Goal: Transaction & Acquisition: Purchase product/service

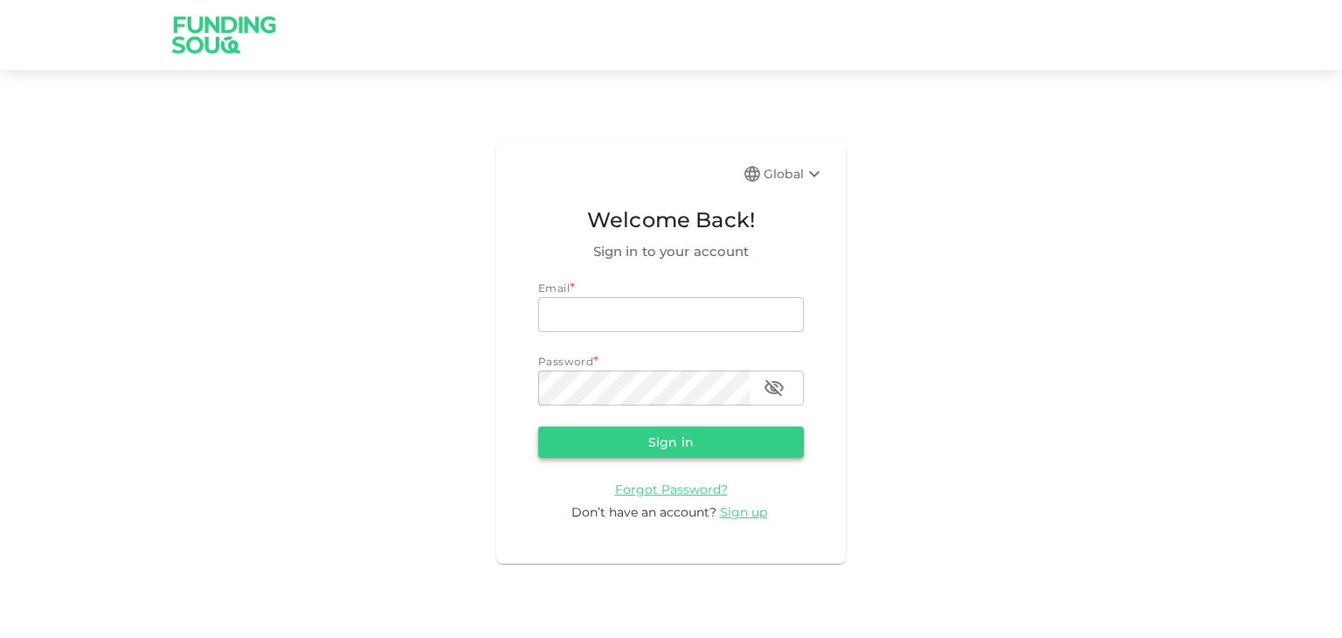
type input "[PERSON_NAME][EMAIL_ADDRESS][PERSON_NAME][DOMAIN_NAME]"
click at [651, 431] on button "Sign in" at bounding box center [671, 441] width 266 height 31
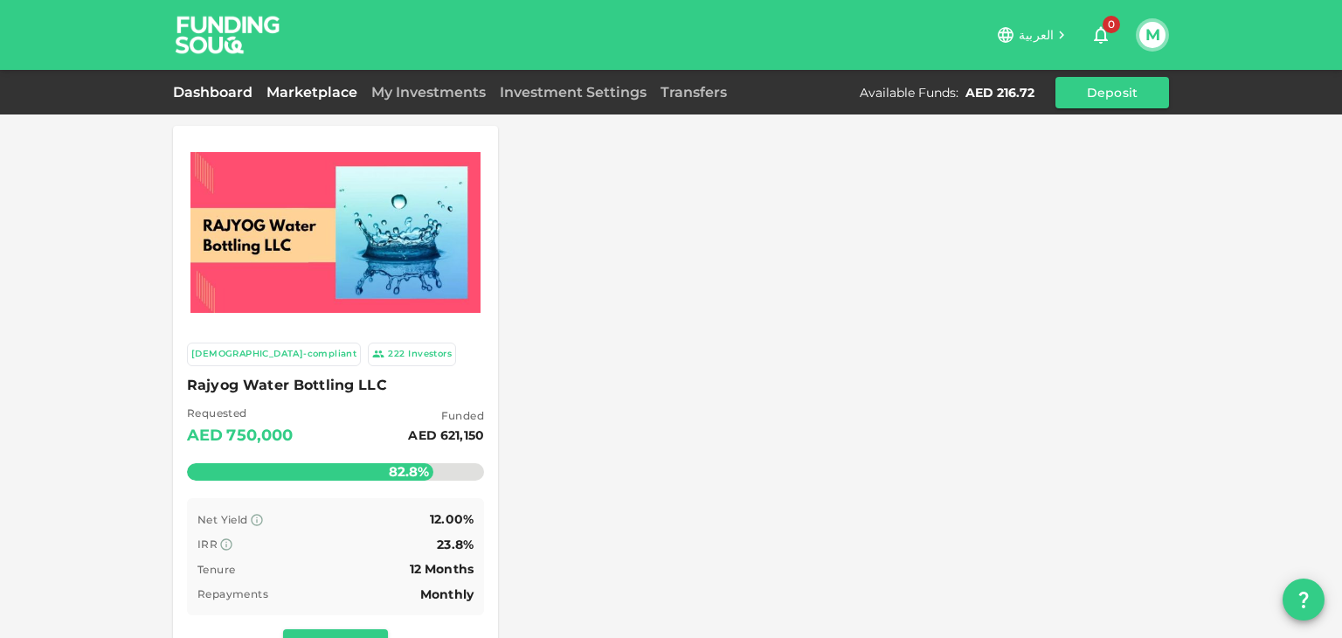
click at [214, 92] on link "Dashboard" at bounding box center [216, 92] width 87 height 17
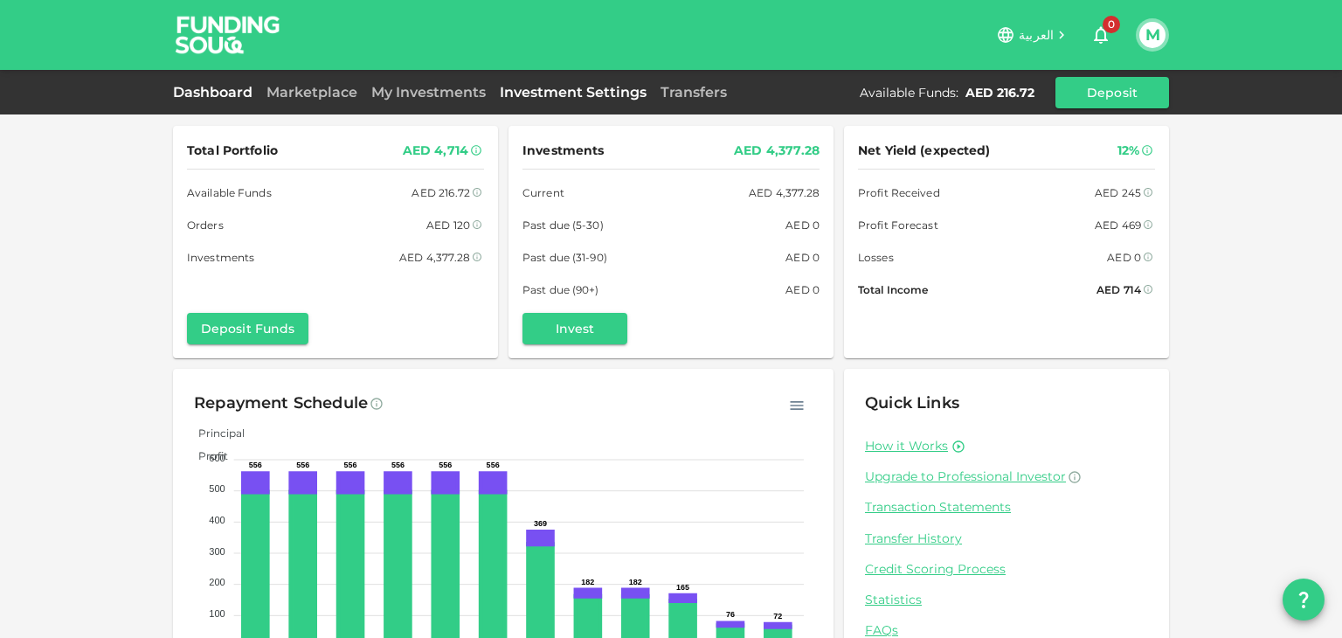
click at [587, 88] on link "Investment Settings" at bounding box center [573, 92] width 161 height 17
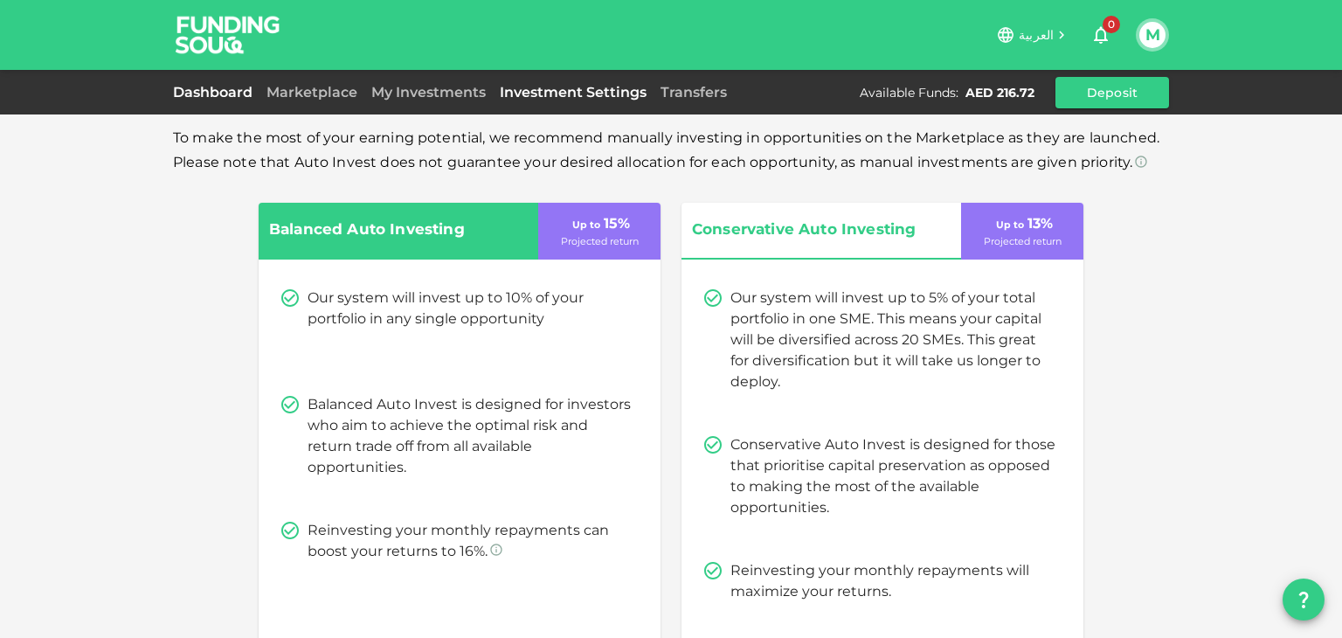
click at [214, 94] on link "Dashboard" at bounding box center [216, 92] width 87 height 17
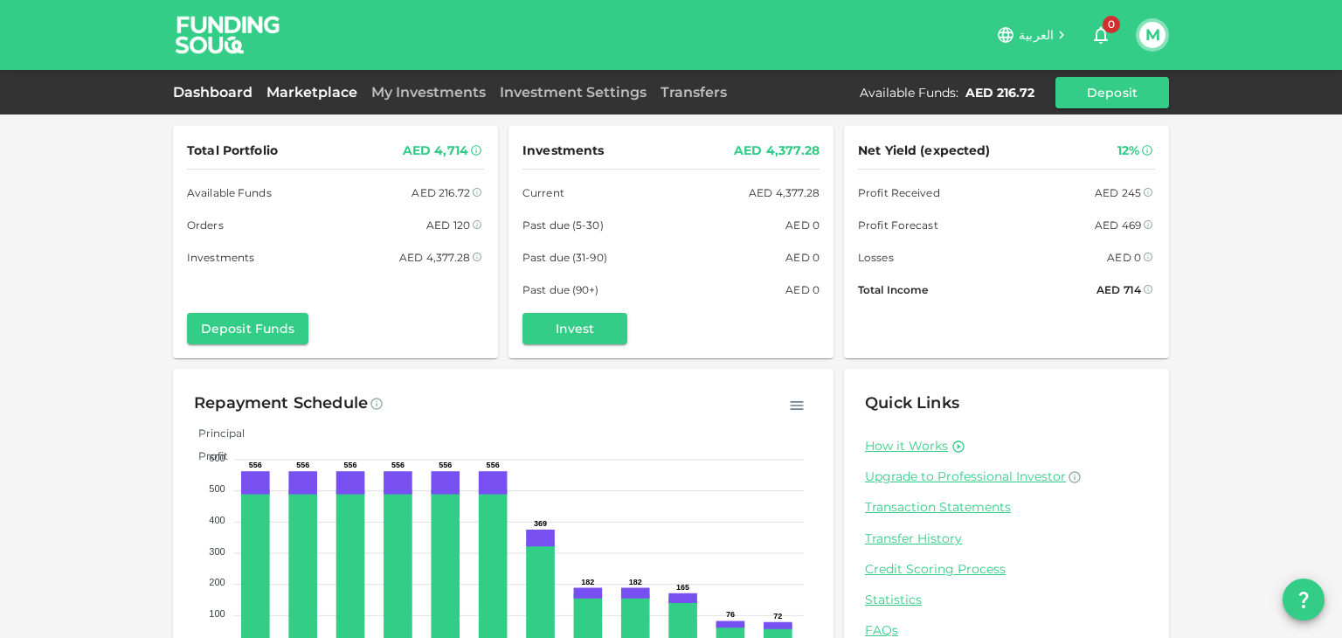
click at [336, 88] on link "Marketplace" at bounding box center [312, 92] width 105 height 17
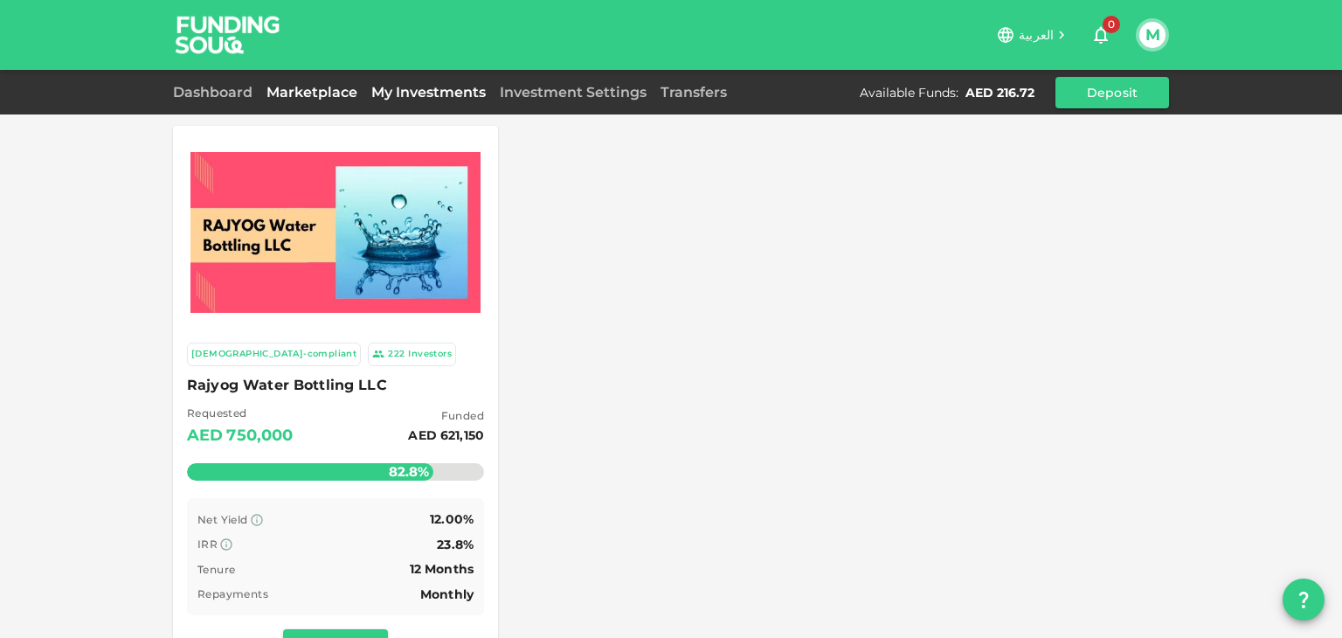
click at [399, 87] on link "My Investments" at bounding box center [428, 92] width 128 height 17
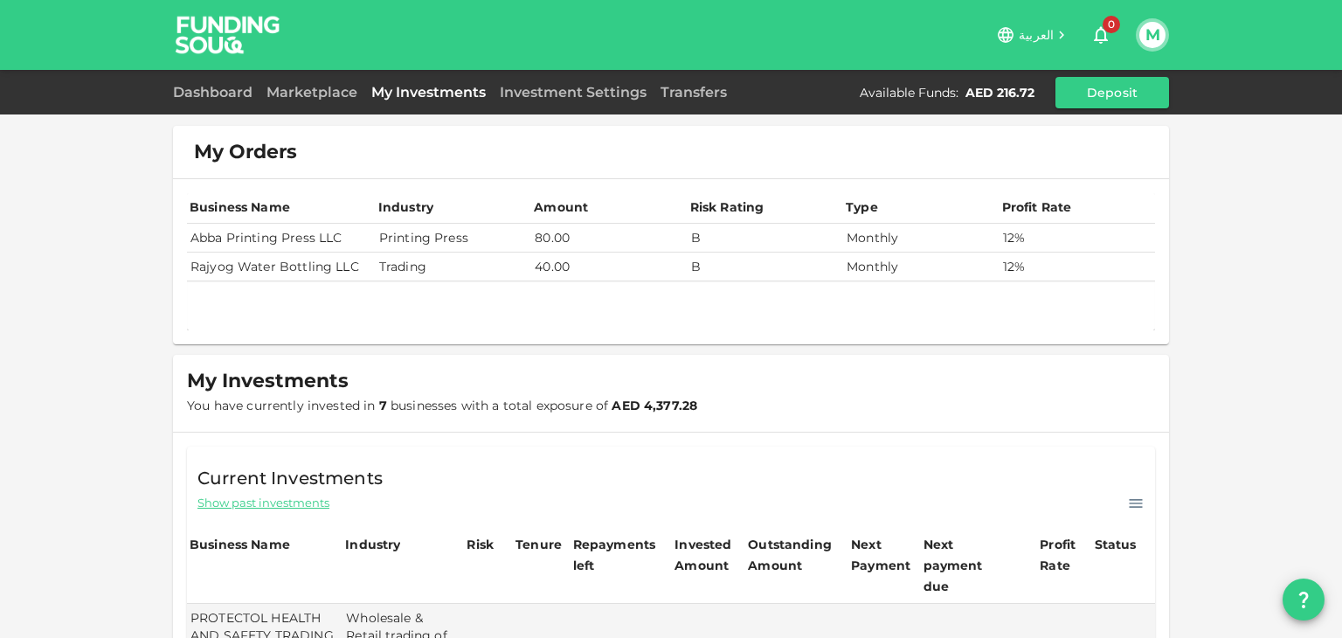
click at [271, 240] on td "Abba Printing Press LLC" at bounding box center [281, 238] width 189 height 29
click at [320, 97] on link "Marketplace" at bounding box center [312, 92] width 105 height 17
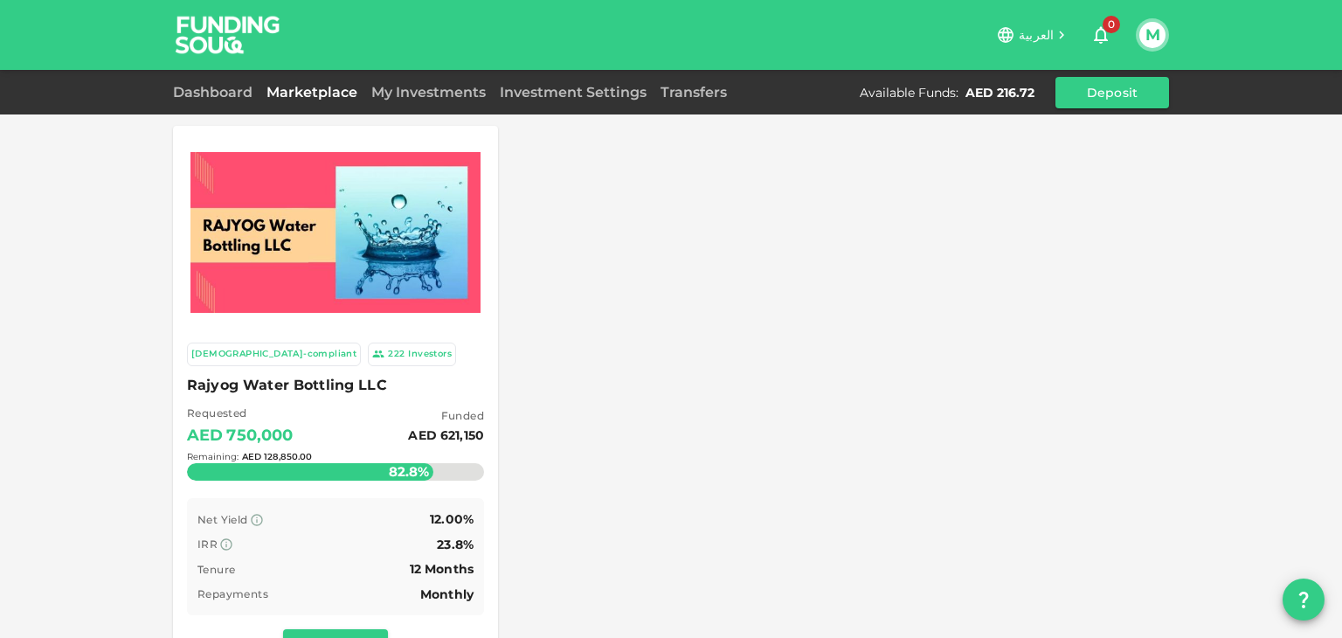
click at [349, 445] on div "Remaining : AED 128,850.00" at bounding box center [335, 456] width 297 height 69
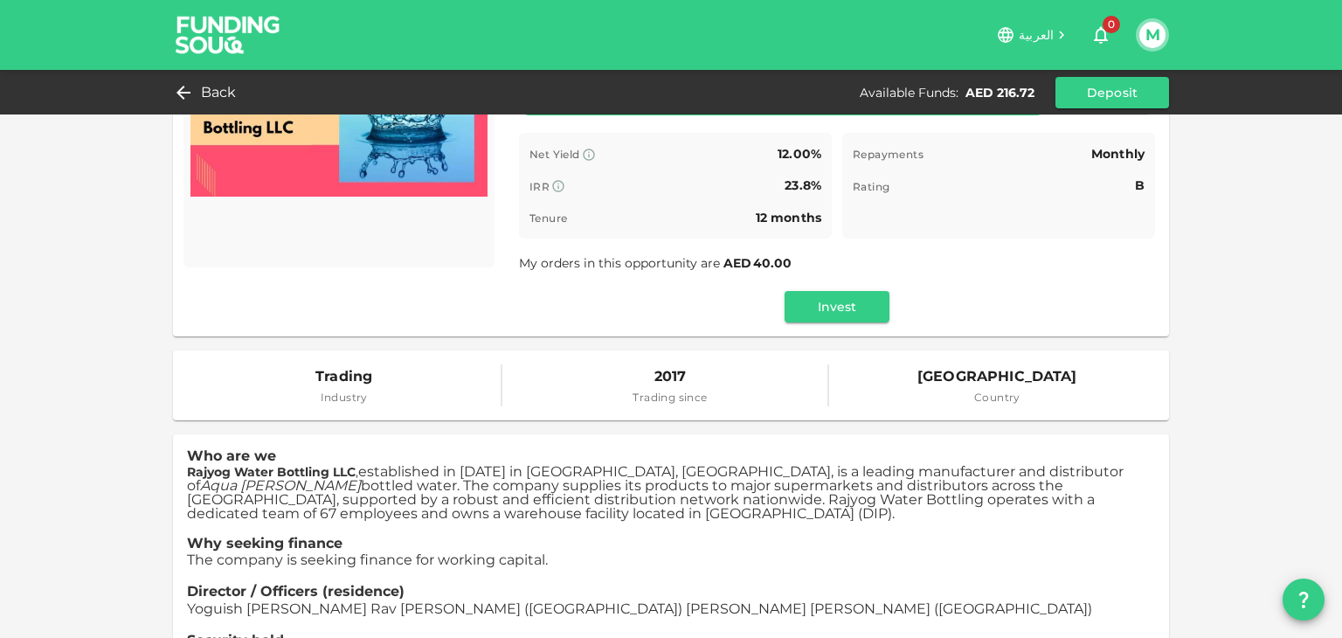
scroll to position [87, 0]
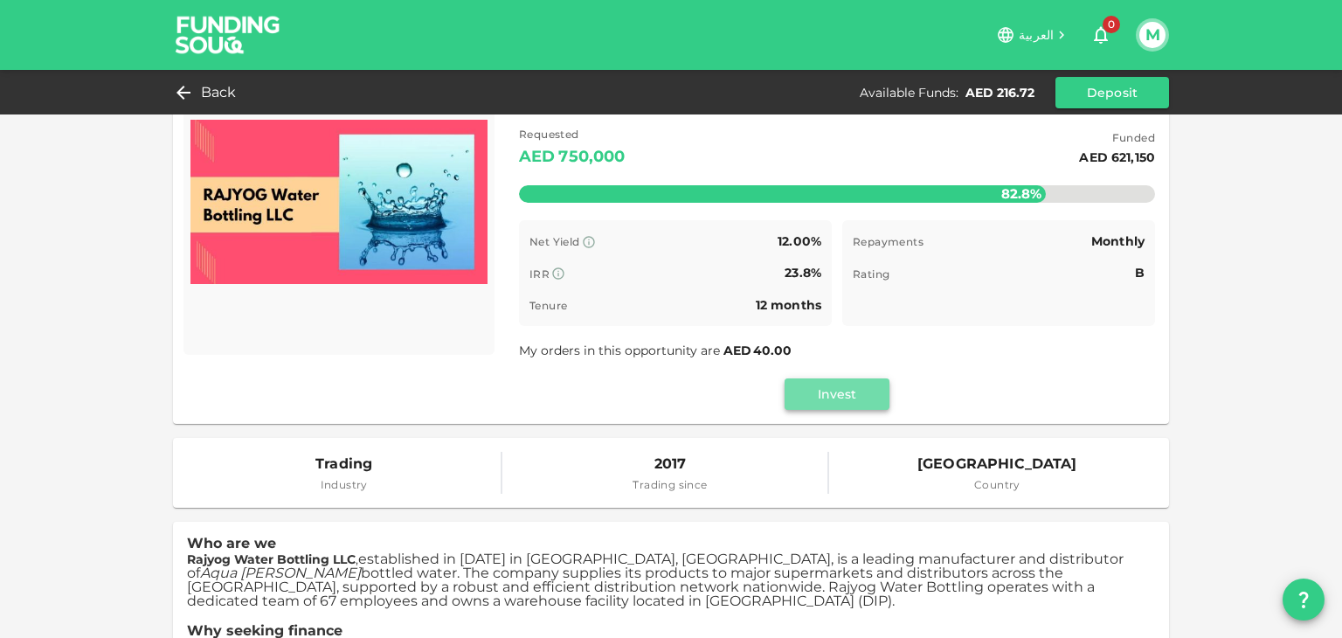
click at [815, 396] on button "Invest" at bounding box center [837, 393] width 105 height 31
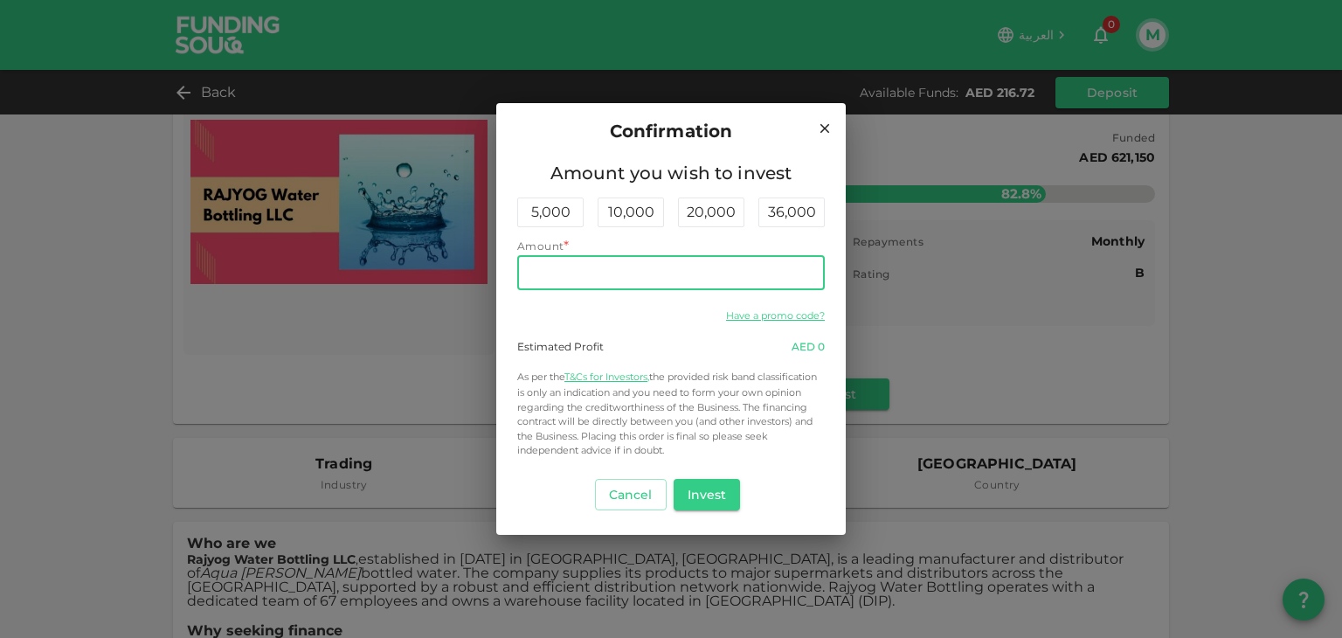
click at [662, 273] on input "Amount" at bounding box center [671, 272] width 308 height 35
type input "216.72"
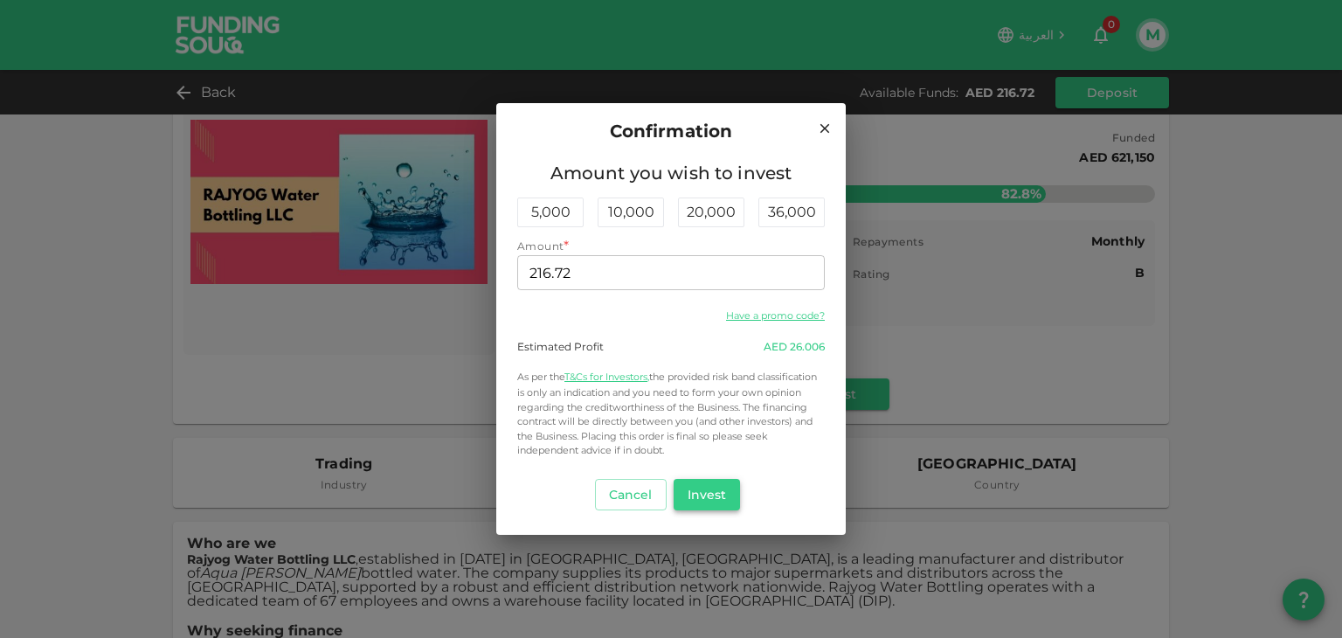
click at [702, 499] on button "Invest" at bounding box center [707, 494] width 67 height 31
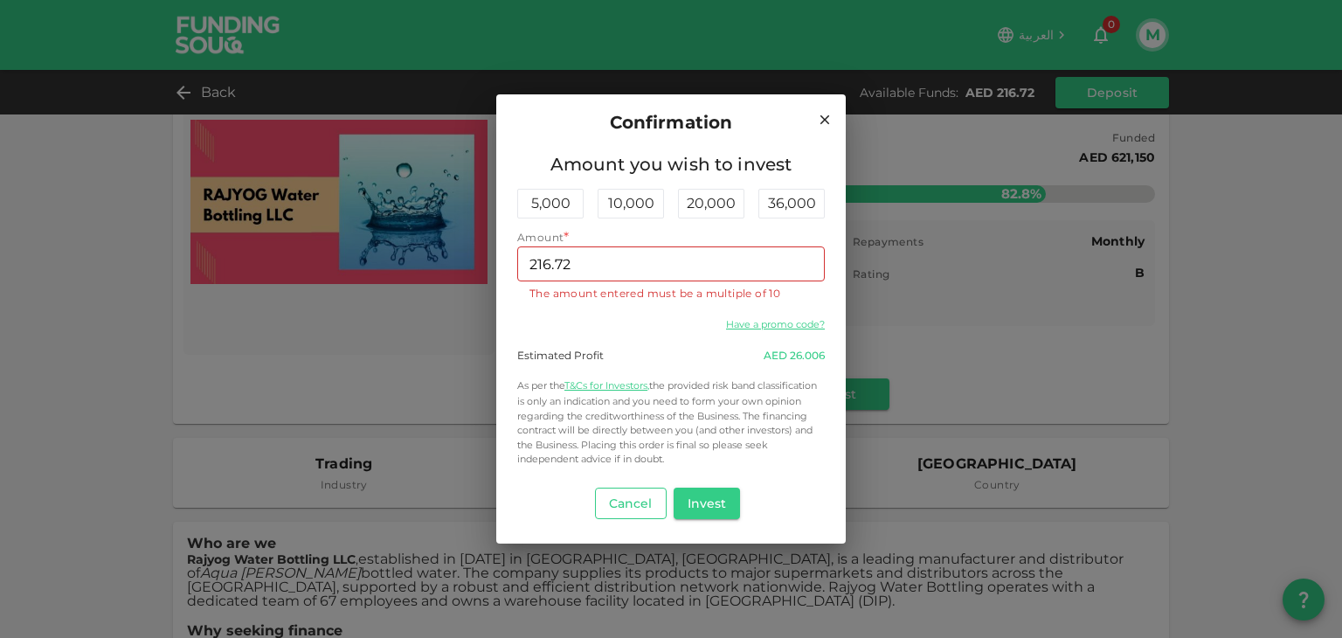
click at [654, 501] on button "Cancel" at bounding box center [631, 503] width 72 height 31
